Goal: Check status

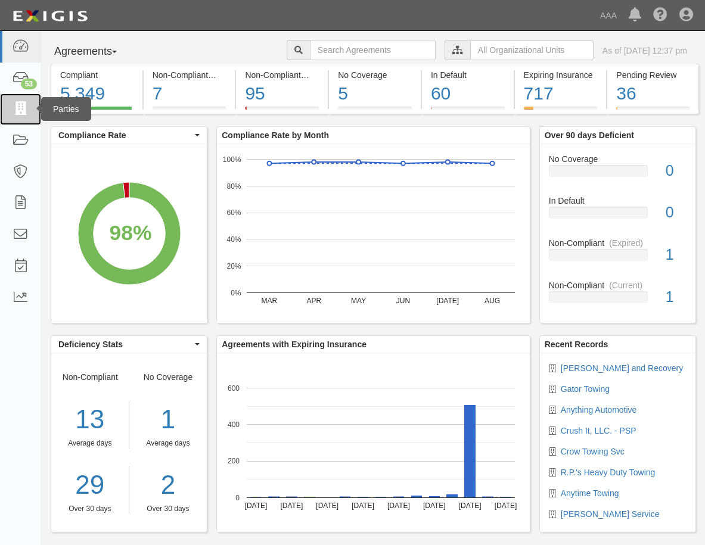
click at [27, 106] on icon at bounding box center [20, 109] width 17 height 14
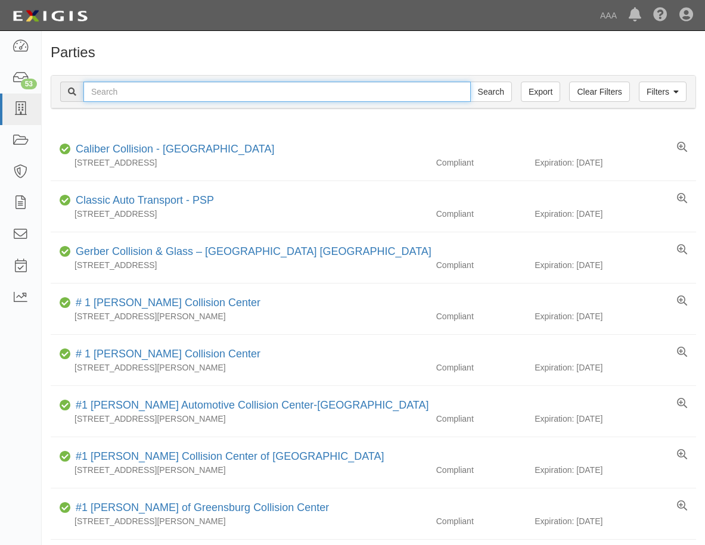
click at [104, 88] on input "text" at bounding box center [276, 92] width 387 height 20
type input "631774"
click at [470, 82] on input "Search" at bounding box center [491, 92] width 42 height 20
